Goal: Transaction & Acquisition: Purchase product/service

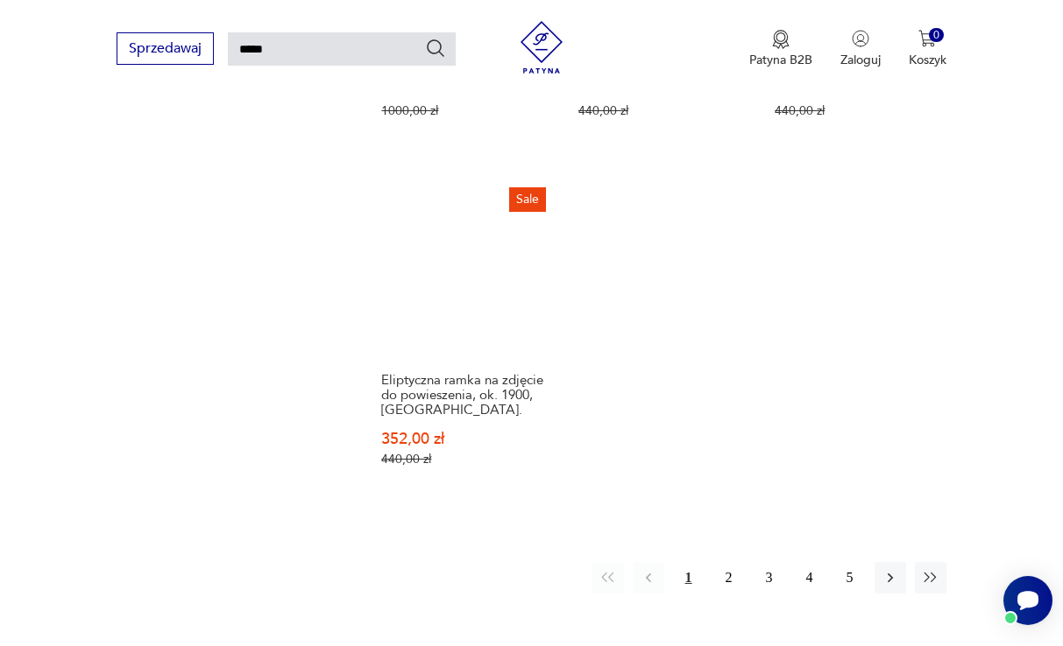
scroll to position [2079, 0]
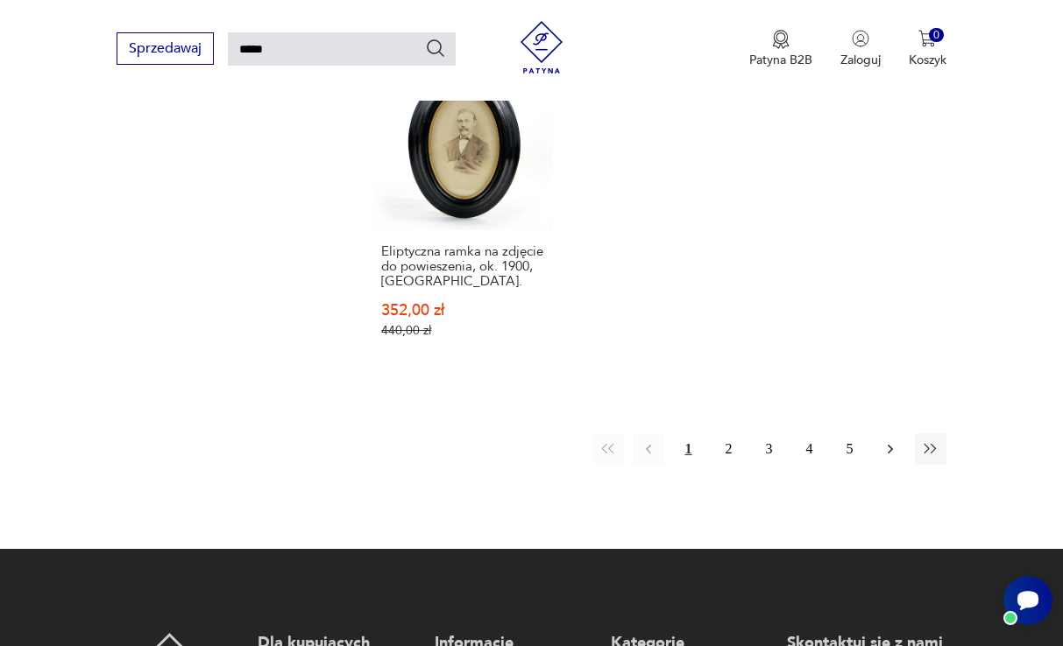
click at [890, 458] on icon "button" at bounding box center [890, 450] width 18 height 18
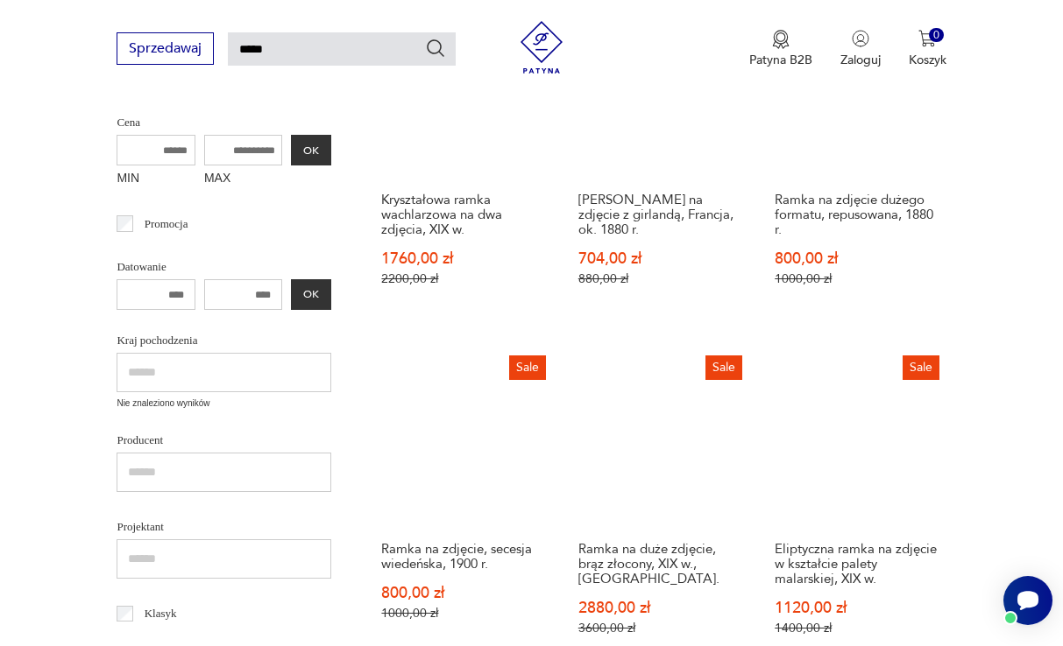
scroll to position [282, 0]
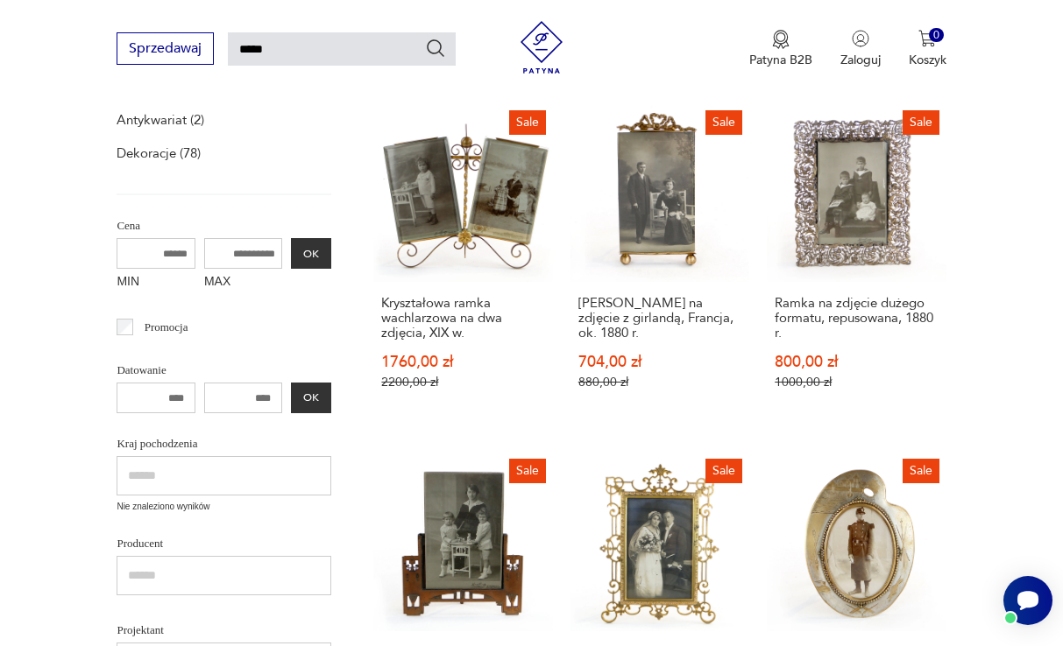
click at [204, 251] on input "MAX" at bounding box center [243, 253] width 79 height 31
click at [291, 258] on button "OK" at bounding box center [311, 253] width 40 height 31
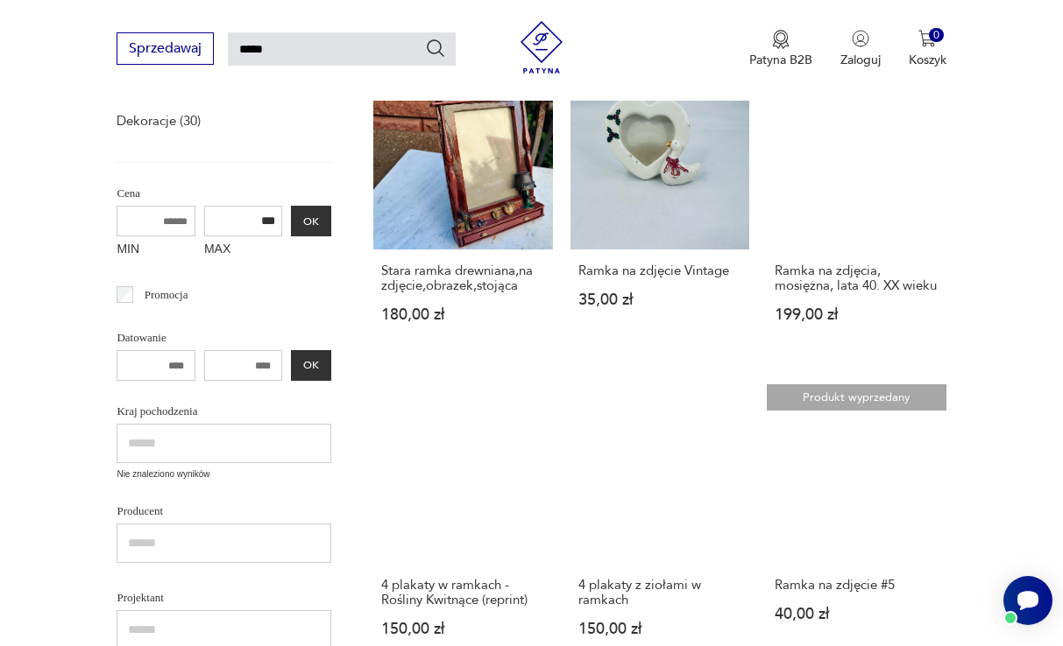
scroll to position [274, 0]
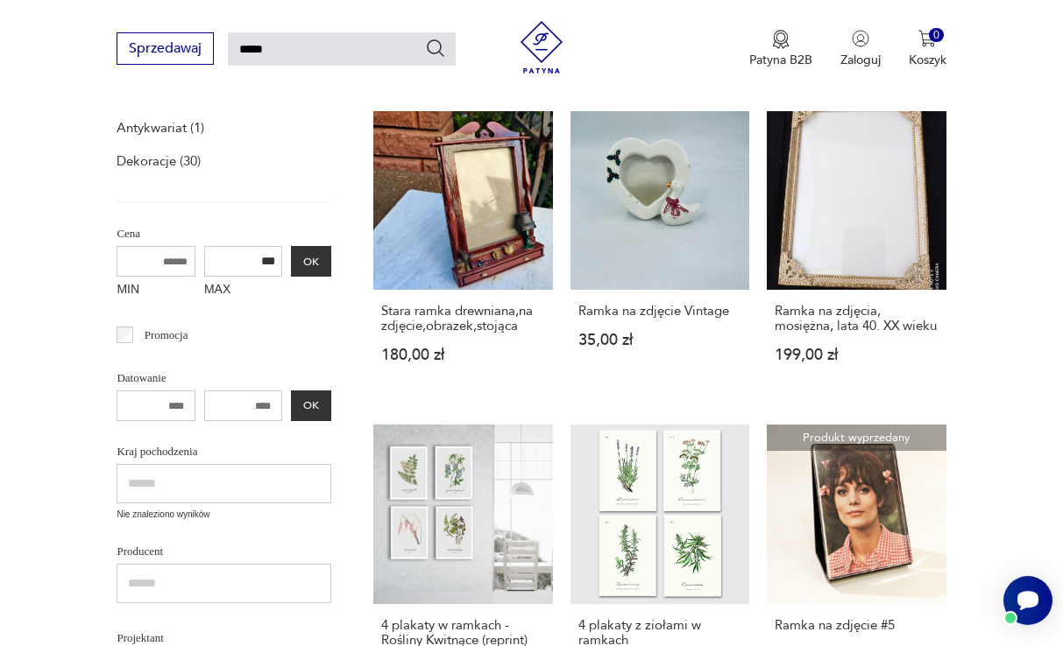
drag, startPoint x: 198, startPoint y: 252, endPoint x: 234, endPoint y: 253, distance: 35.9
click at [234, 253] on div "MIN MAX *** OK" at bounding box center [223, 275] width 215 height 59
type input "***"
click at [291, 263] on button "OK" at bounding box center [311, 261] width 40 height 31
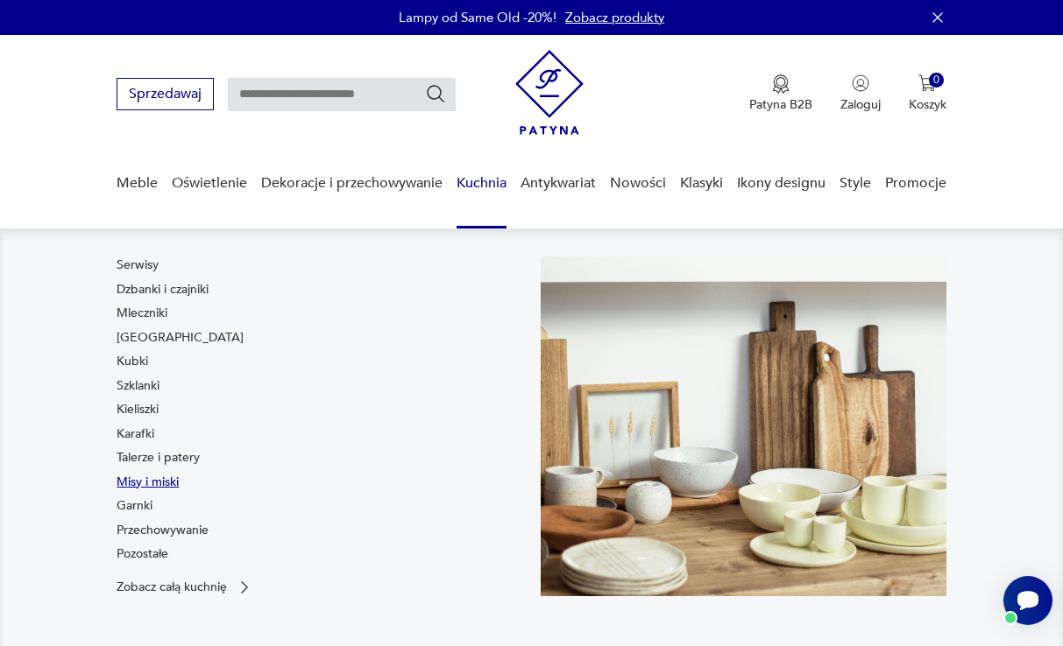
click at [159, 480] on link "Misy i miski" at bounding box center [147, 483] width 62 height 18
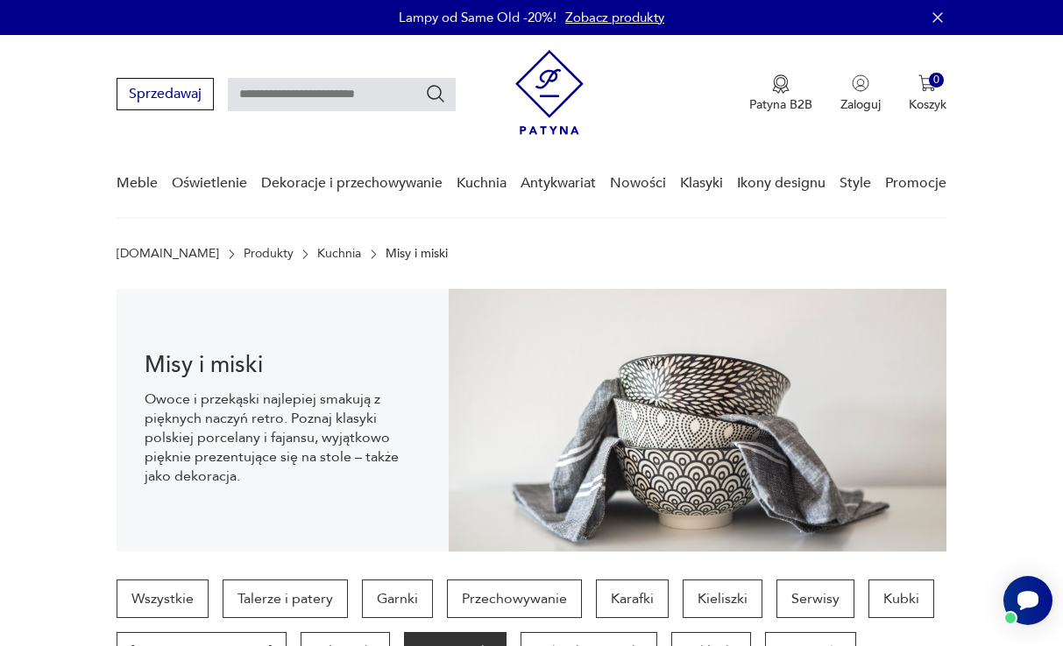
click at [353, 88] on input "text" at bounding box center [342, 94] width 228 height 33
type input "*****"
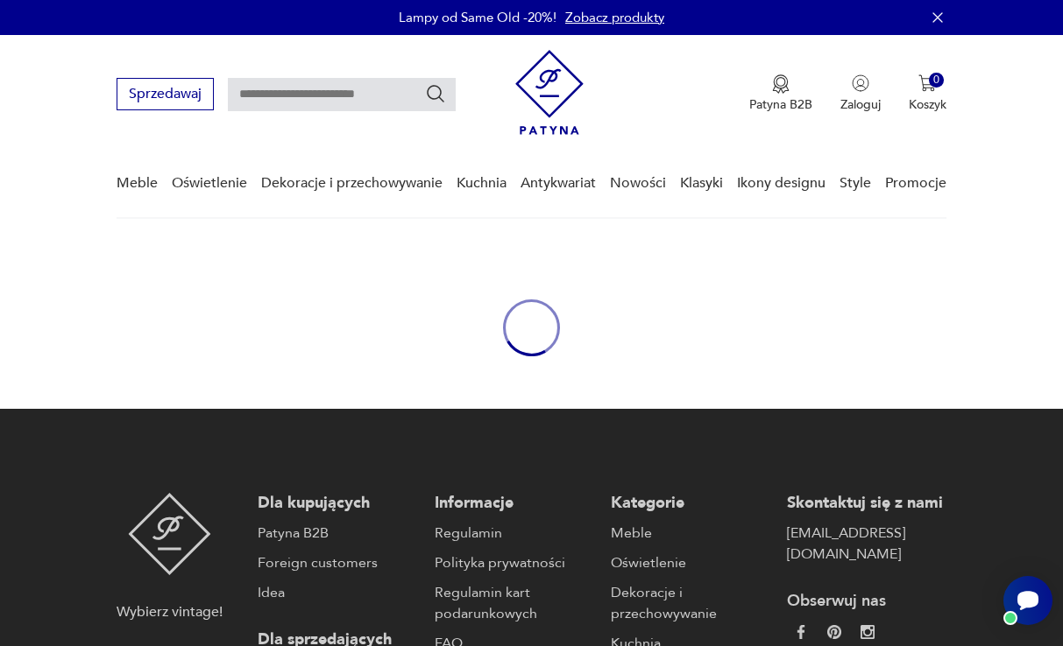
type input "*****"
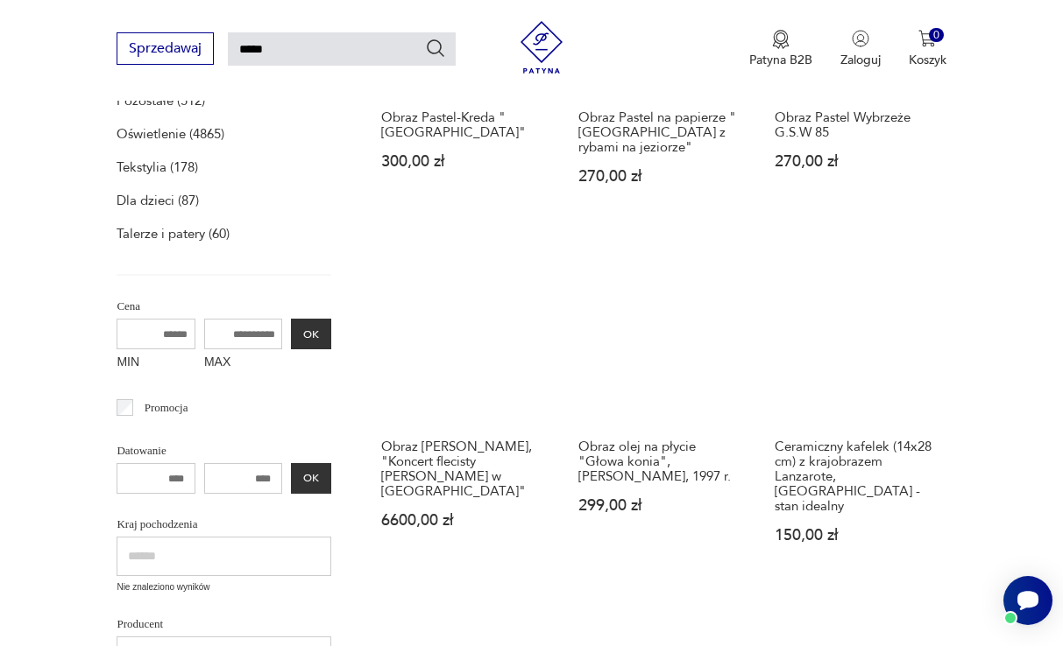
scroll to position [469, 0]
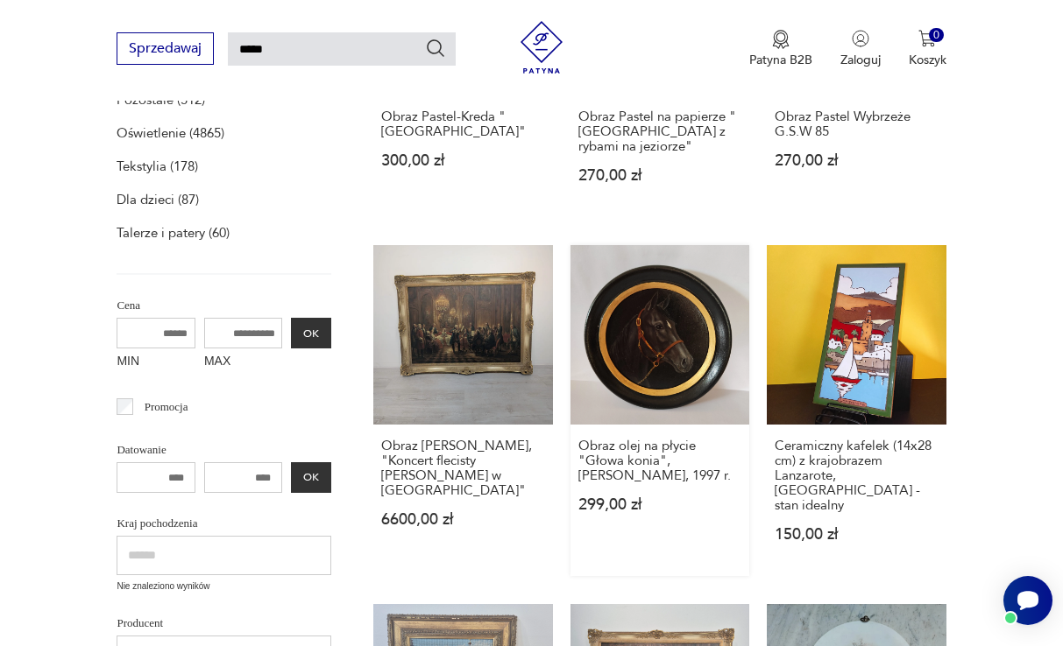
click at [690, 392] on link "Obraz olej na płycie "Głowa konia", [PERSON_NAME], 1997 r. 299,00 zł" at bounding box center [659, 410] width 179 height 330
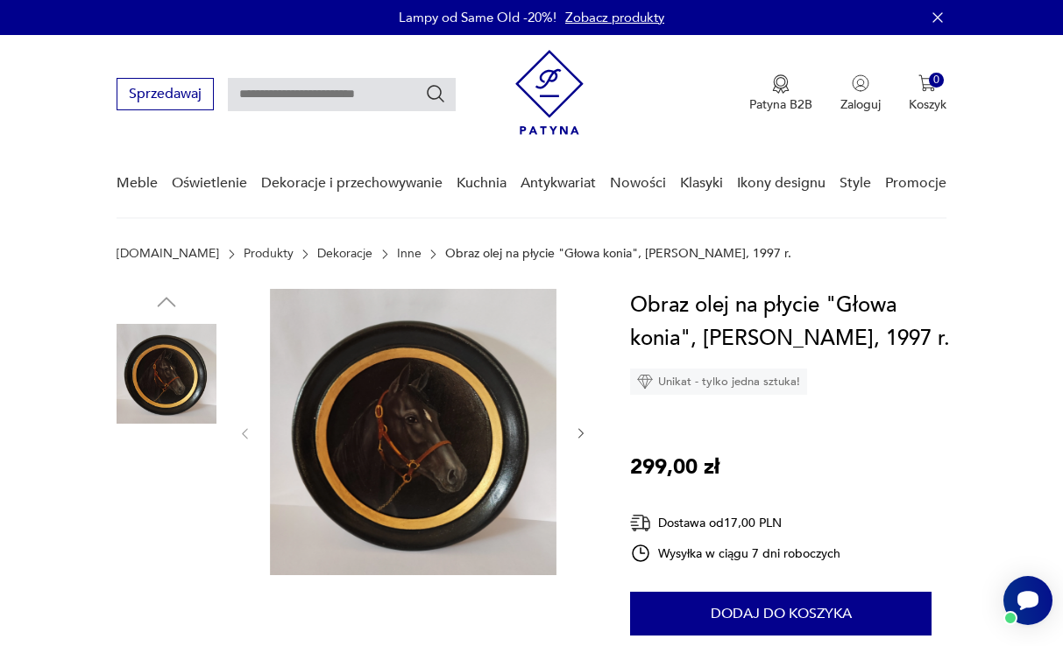
click at [485, 448] on img at bounding box center [413, 432] width 286 height 286
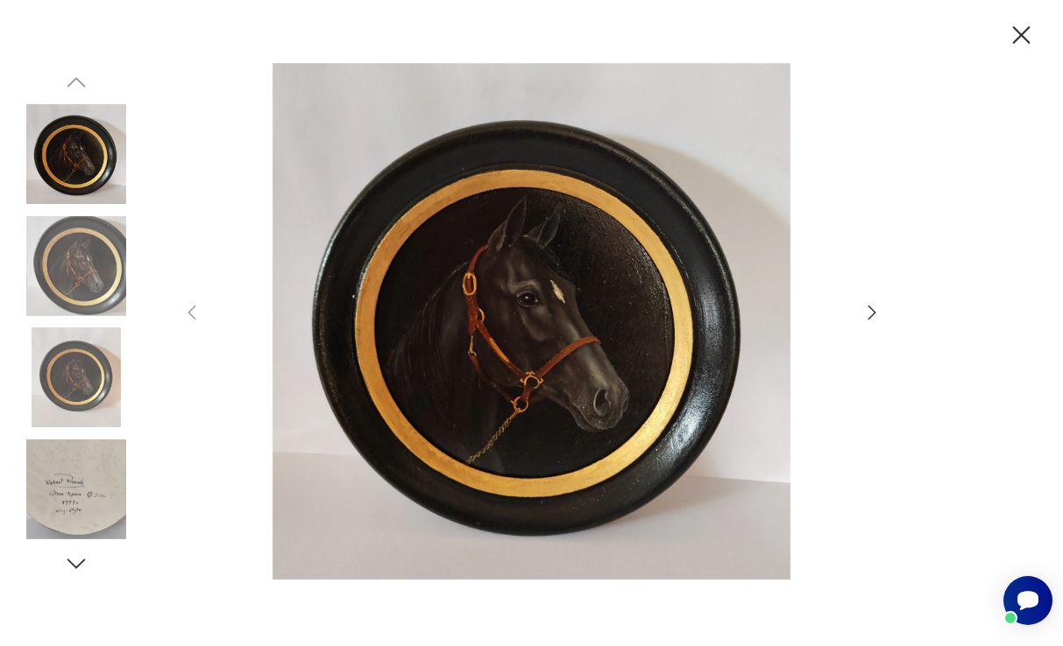
click at [869, 309] on icon "button" at bounding box center [871, 312] width 21 height 21
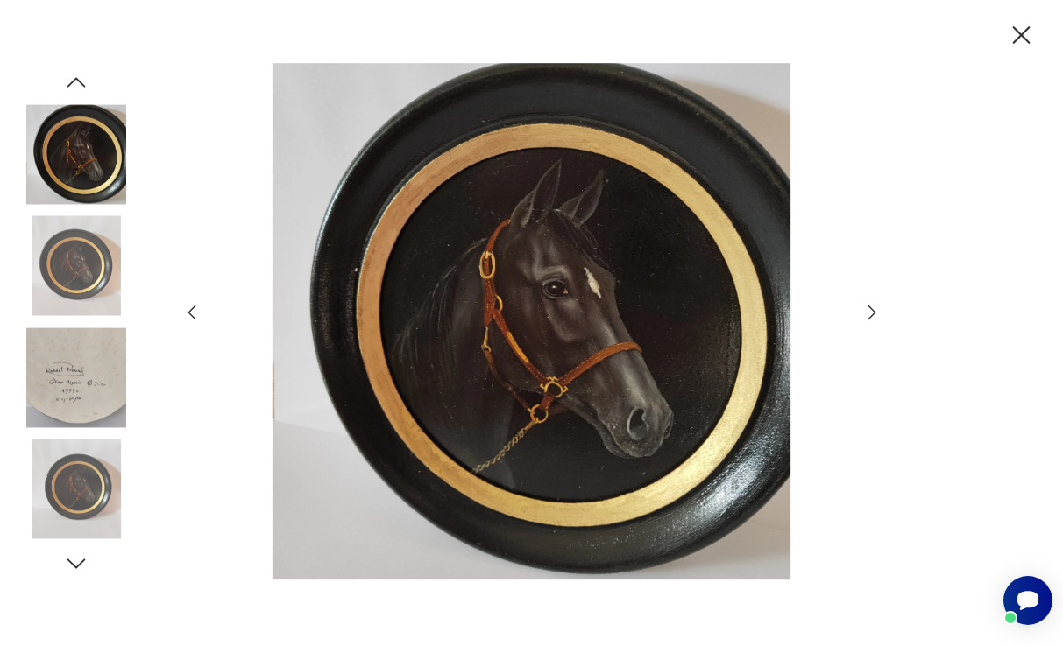
click at [869, 309] on icon "button" at bounding box center [871, 312] width 21 height 21
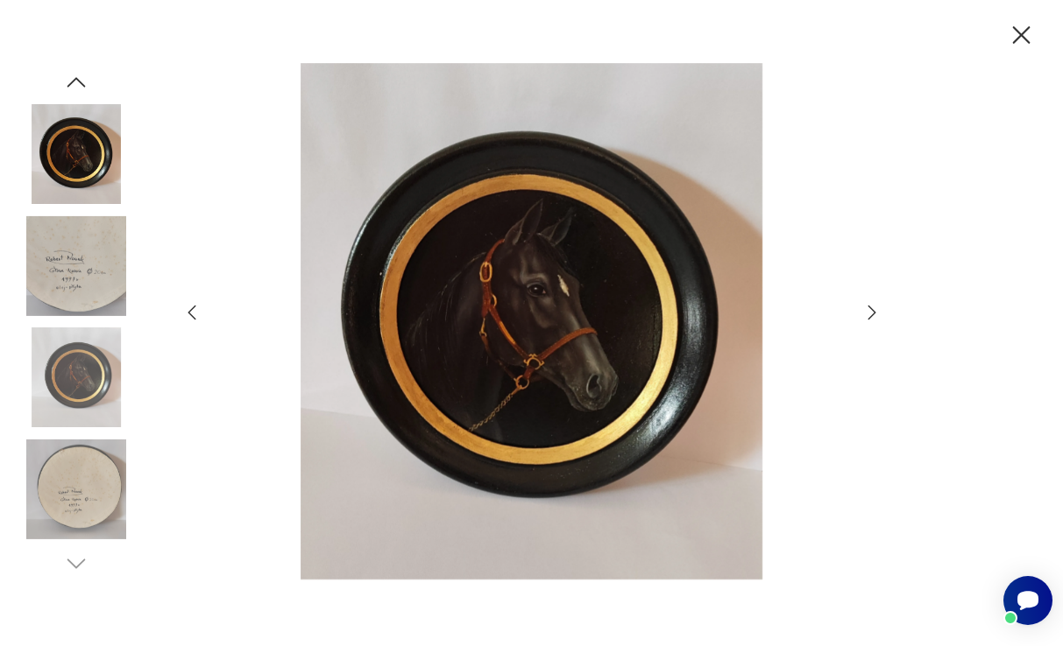
click at [869, 309] on icon "button" at bounding box center [871, 312] width 21 height 21
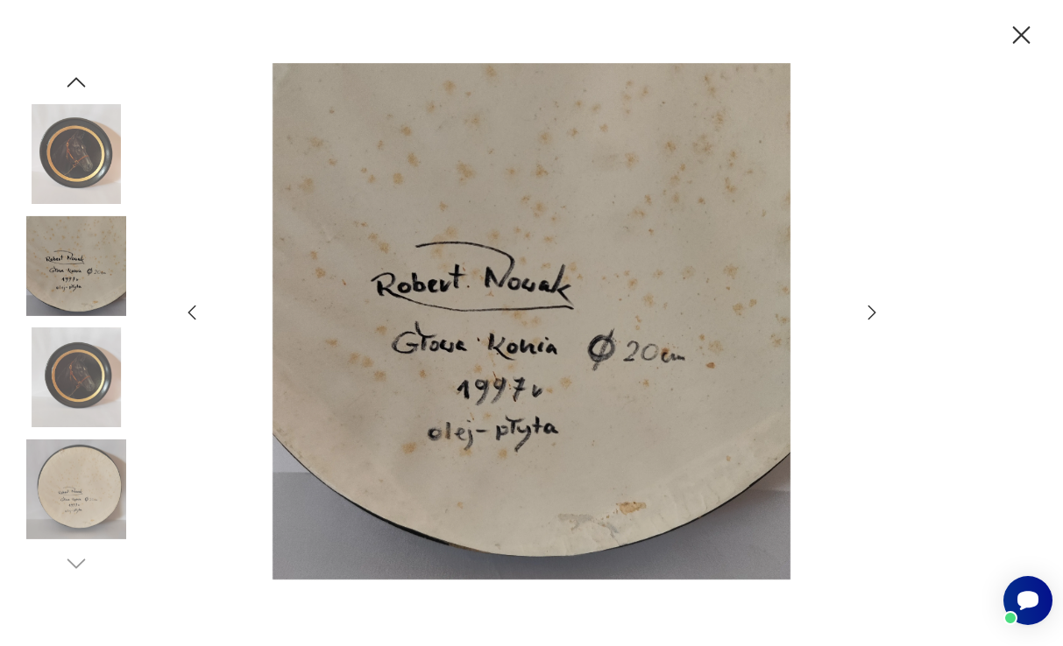
click at [869, 309] on icon "button" at bounding box center [871, 312] width 21 height 21
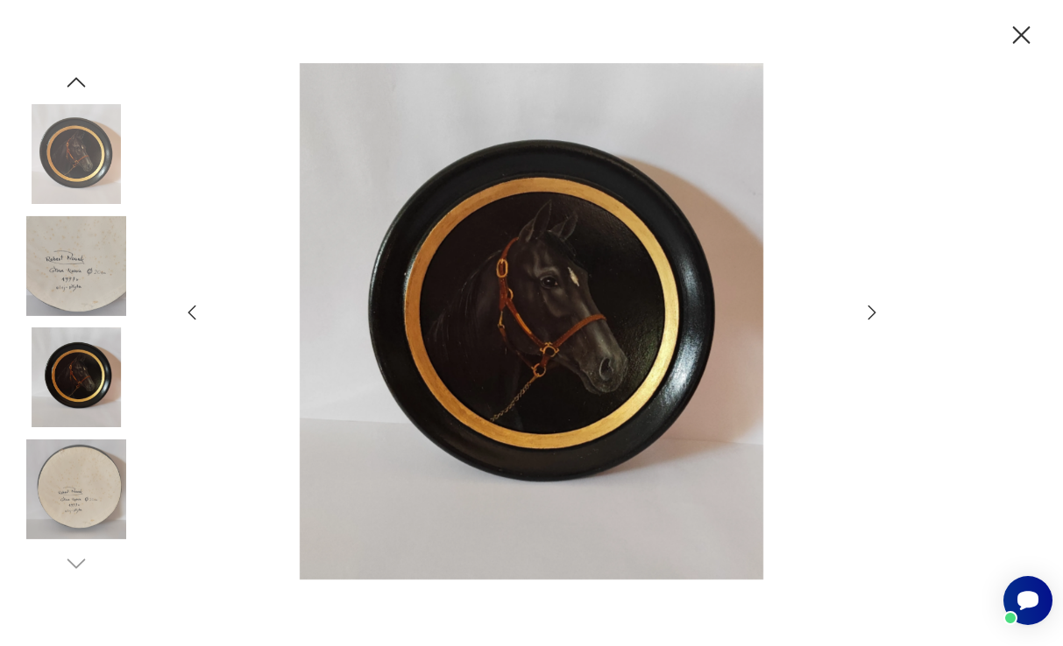
click at [869, 309] on icon "button" at bounding box center [871, 312] width 21 height 21
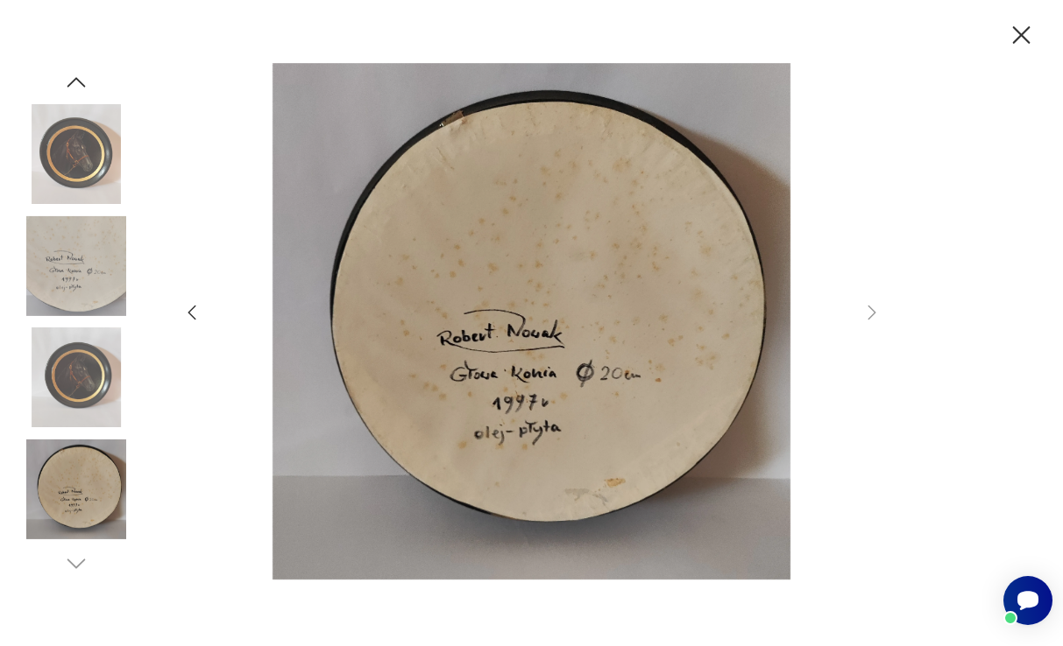
click at [1024, 29] on icon "button" at bounding box center [1021, 35] width 31 height 31
